Goal: Task Accomplishment & Management: Use online tool/utility

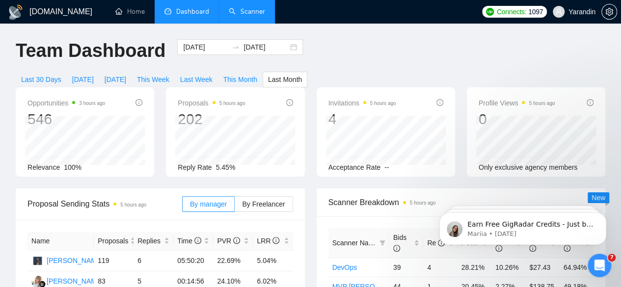
click at [243, 12] on link "Scanner" at bounding box center [247, 11] width 36 height 8
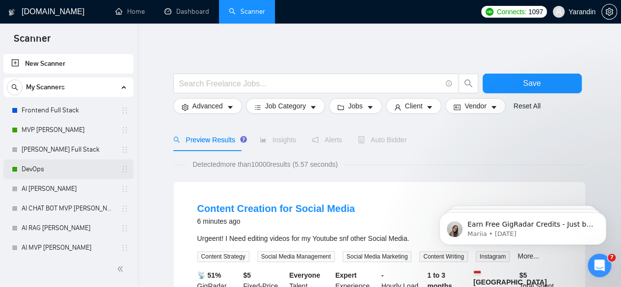
click at [77, 174] on link "DevOps" at bounding box center [68, 170] width 93 height 20
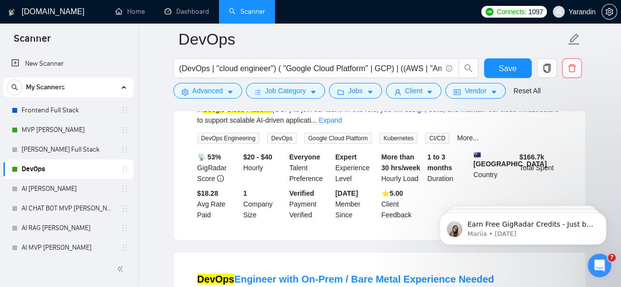
scroll to position [1072, 0]
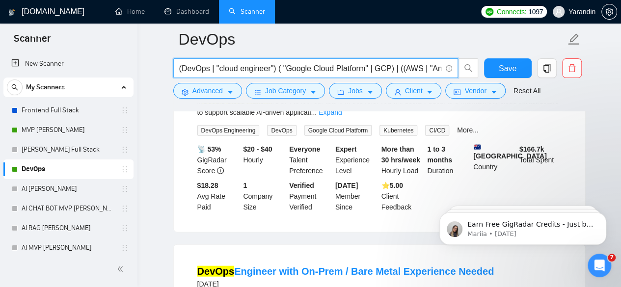
click at [397, 62] on input "(DevOps | "cloud engineer") ( "Google Cloud Platform" | GCP) | ((AWS | "Amazon …" at bounding box center [310, 68] width 262 height 12
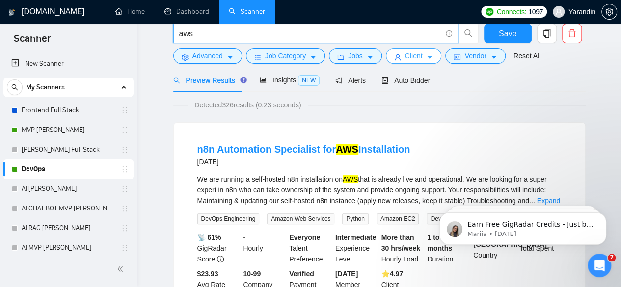
scroll to position [0, 0]
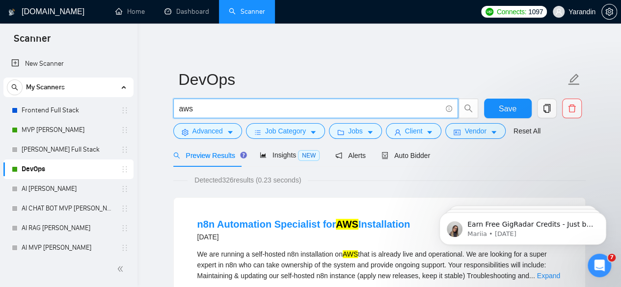
click at [353, 106] on input "aws" at bounding box center [310, 109] width 262 height 12
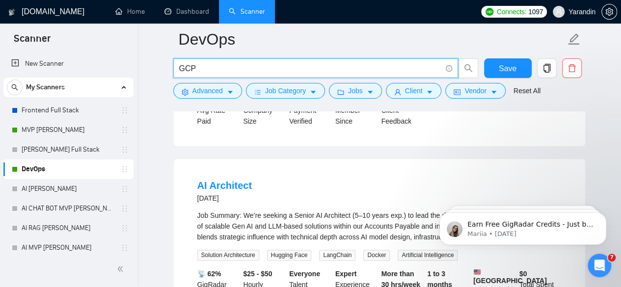
scroll to position [490, 0]
click at [349, 67] on input "GCP" at bounding box center [310, 68] width 262 height 12
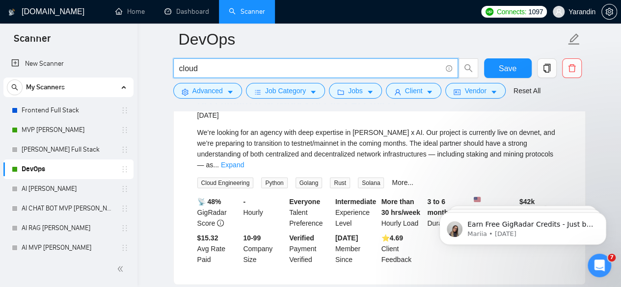
scroll to position [1009, 0]
click at [317, 66] on input "cloud" at bounding box center [310, 68] width 262 height 12
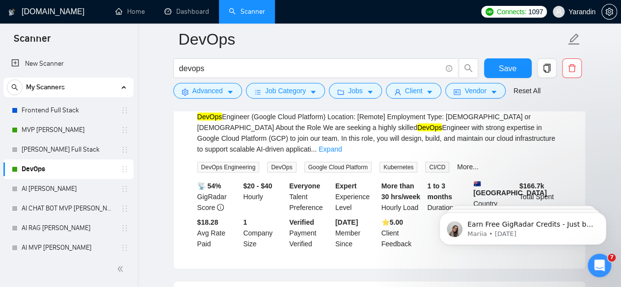
click at [602, 171] on main "DevOps devops Save Advanced Job Category Jobs Client Vendor Reset All Preview R…" at bounding box center [379, 204] width 452 height 2349
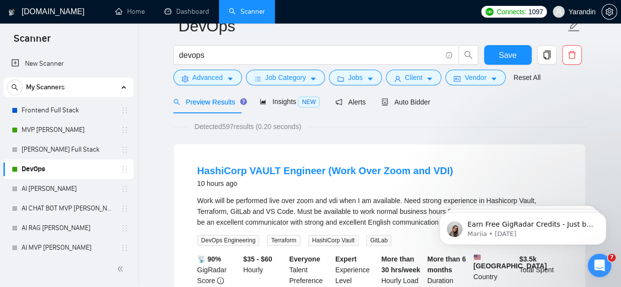
scroll to position [0, 0]
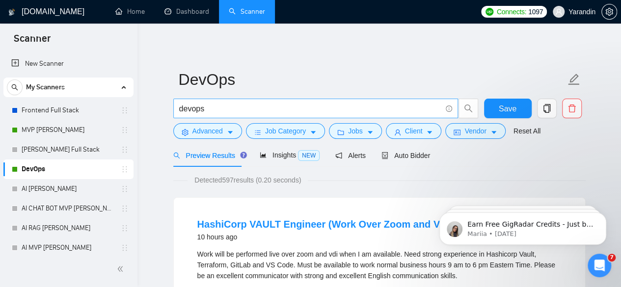
click at [299, 108] on input "devops" at bounding box center [310, 109] width 262 height 12
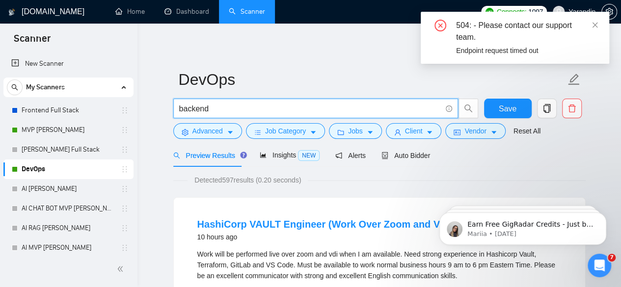
click at [361, 110] on input "backend" at bounding box center [310, 109] width 262 height 12
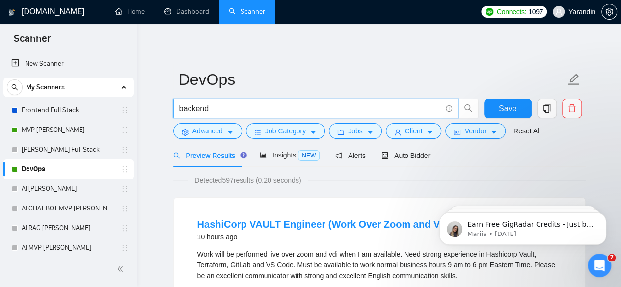
click at [324, 103] on input "backend" at bounding box center [310, 109] width 262 height 12
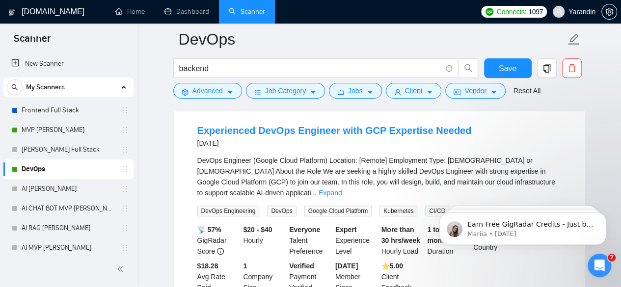
scroll to position [101, 0]
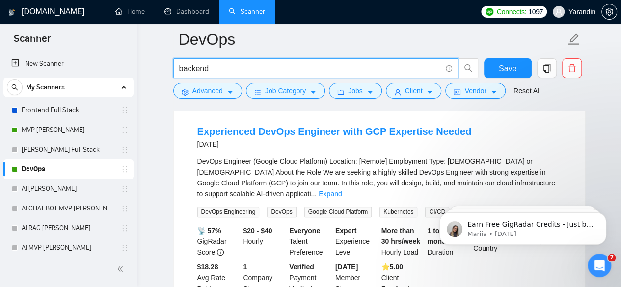
click at [318, 69] on input "backend" at bounding box center [310, 68] width 262 height 12
type input "backend"
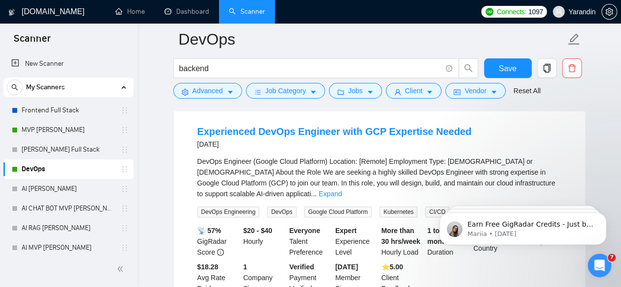
click at [337, 189] on div "DevOps Engineer (Google Cloud Platform) Location: [Remote] Employment Type: [DE…" at bounding box center [379, 186] width 364 height 61
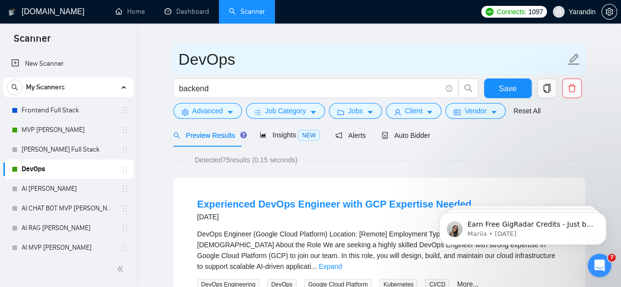
scroll to position [0, 0]
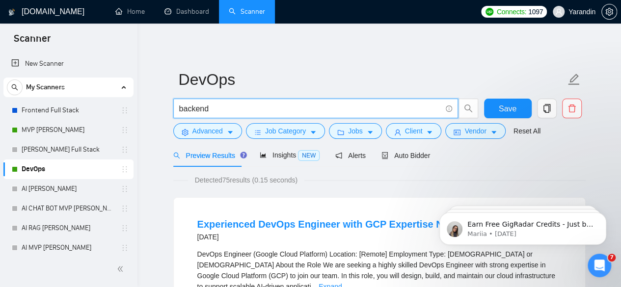
click at [279, 112] on input "backend" at bounding box center [310, 109] width 262 height 12
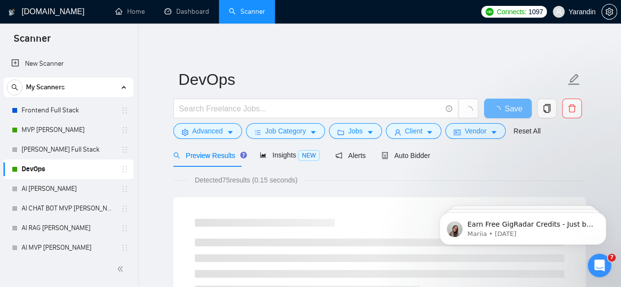
click at [45, 87] on span "My Scanners" at bounding box center [45, 88] width 39 height 20
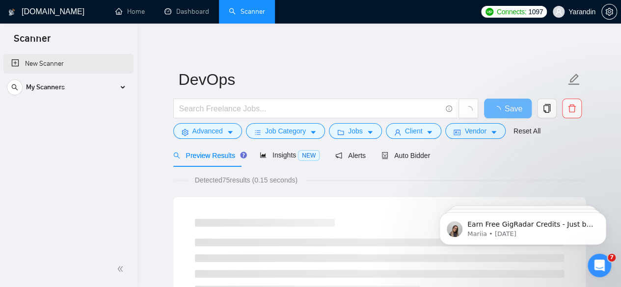
click at [51, 63] on link "New Scanner" at bounding box center [68, 64] width 114 height 20
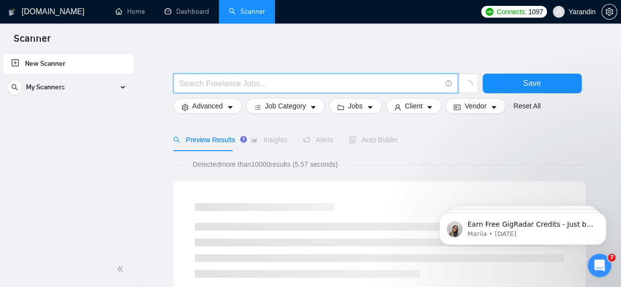
click at [354, 83] on input "text" at bounding box center [310, 84] width 262 height 12
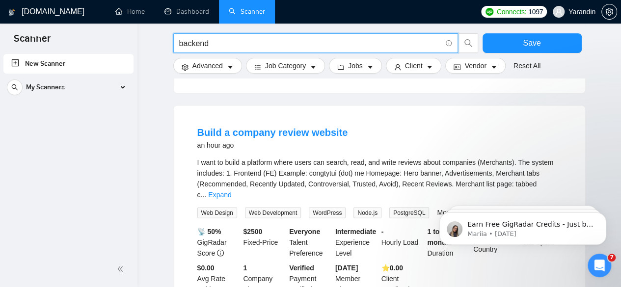
scroll to position [981, 0]
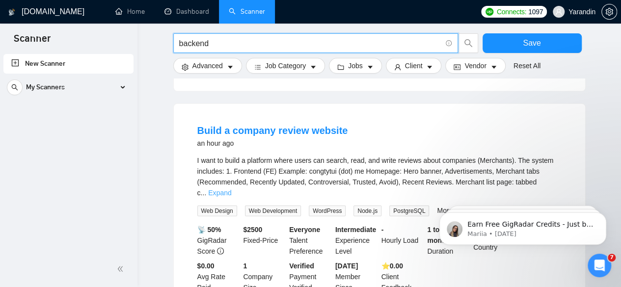
type input "backend"
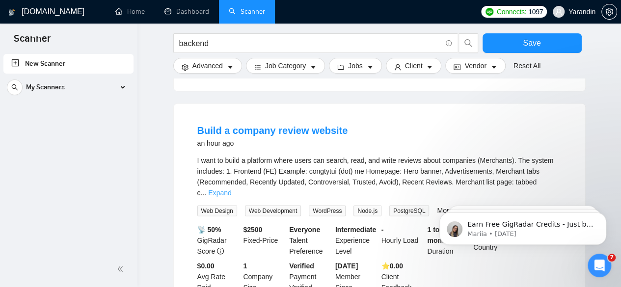
click at [231, 189] on link "Expand" at bounding box center [219, 193] width 23 height 8
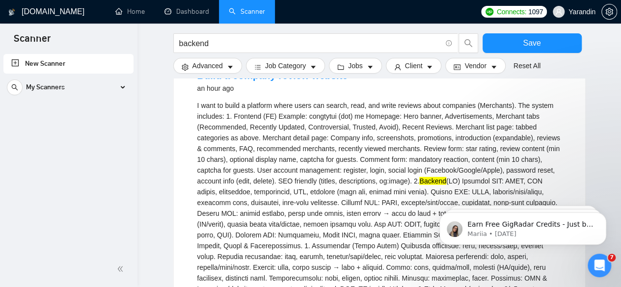
scroll to position [1037, 0]
